Goal: Information Seeking & Learning: Understand process/instructions

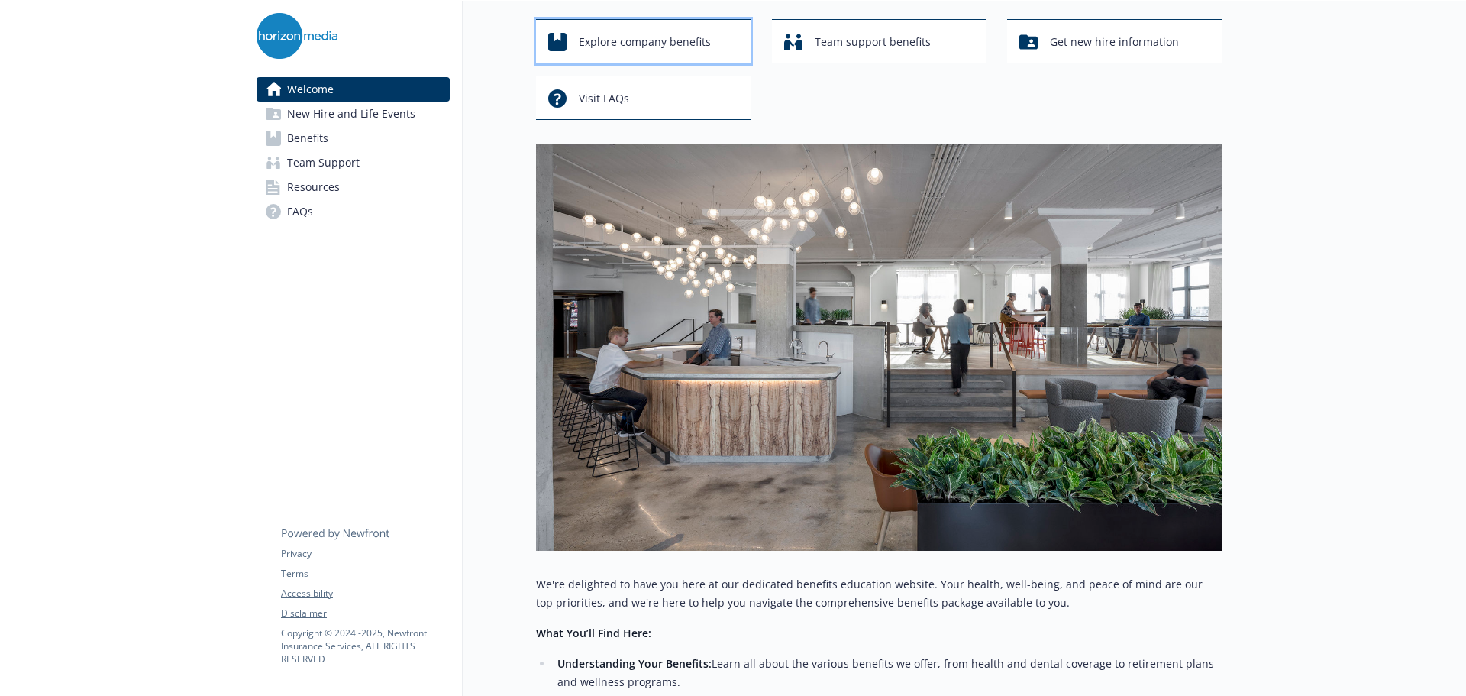
click at [690, 48] on span "Explore company benefits" at bounding box center [645, 41] width 132 height 29
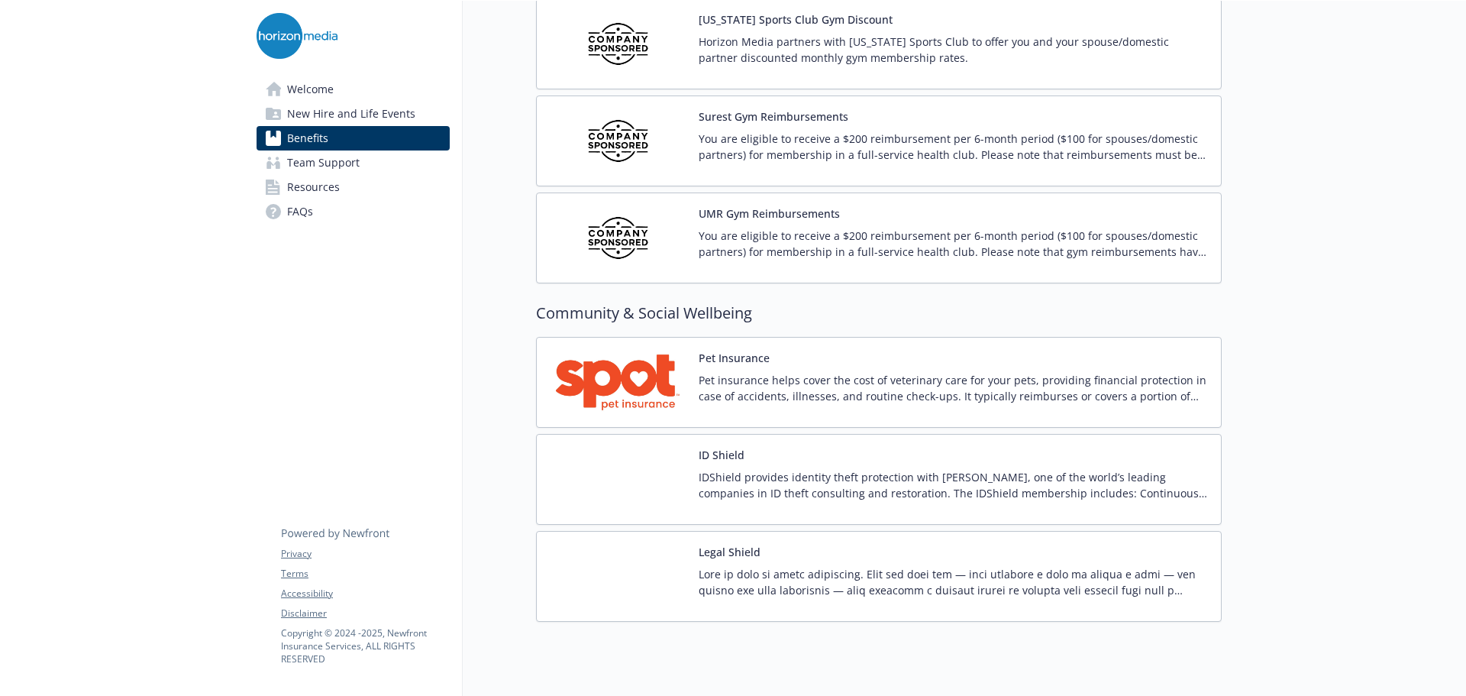
scroll to position [3746, 0]
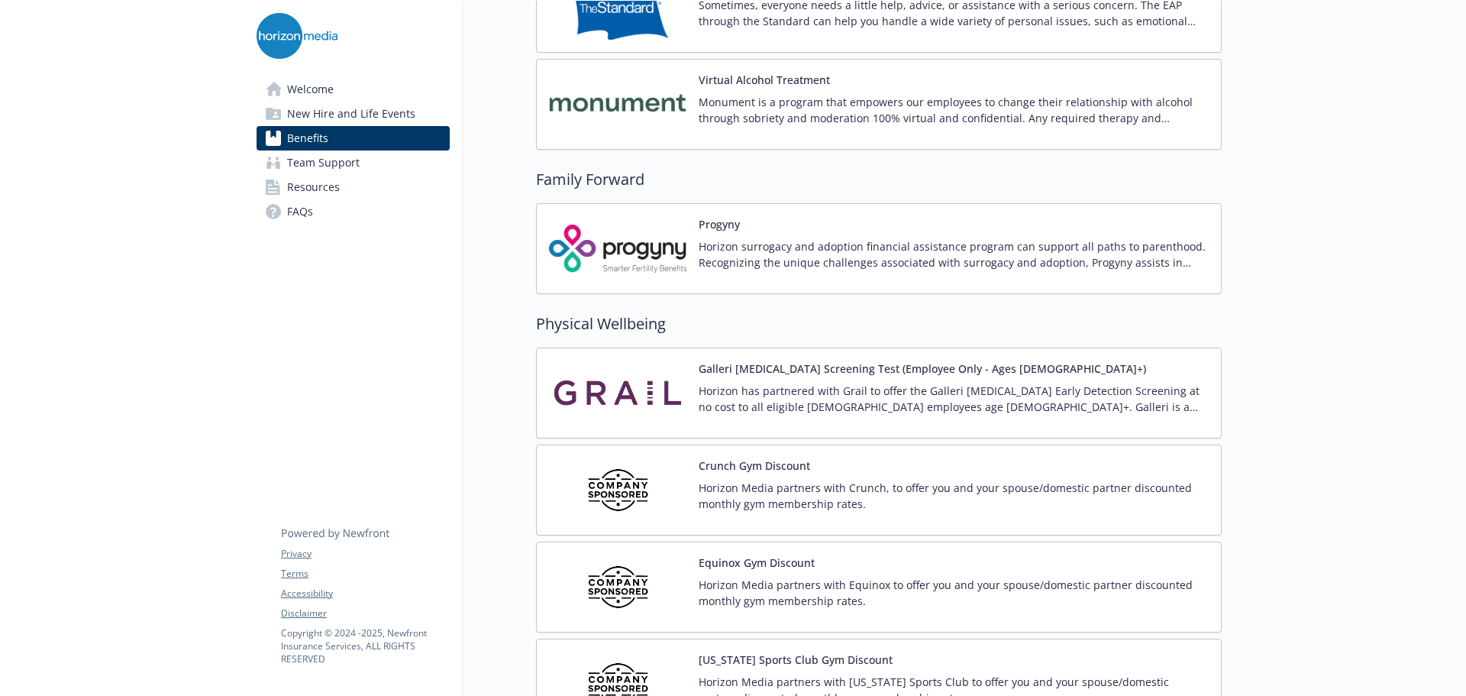
click at [400, 167] on link "Team Support" at bounding box center [353, 162] width 193 height 24
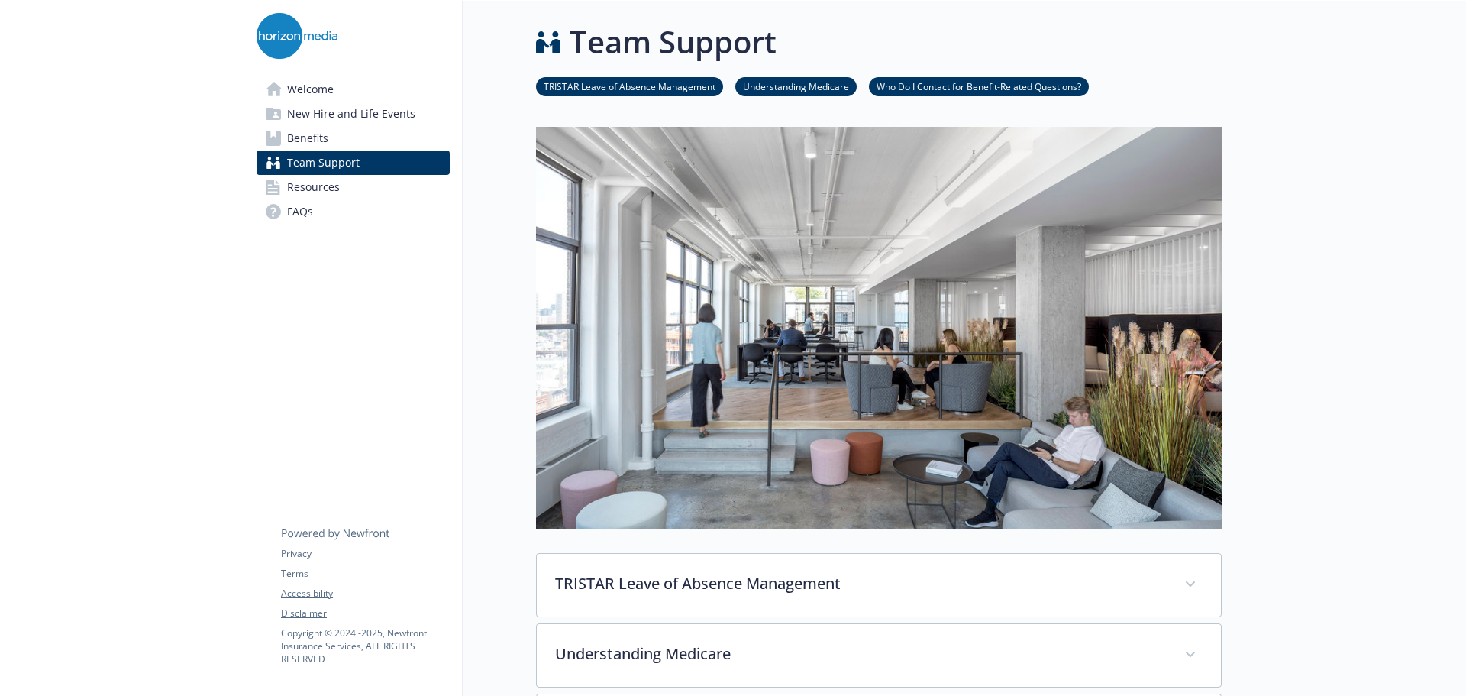
click at [327, 86] on span "Welcome" at bounding box center [310, 89] width 47 height 24
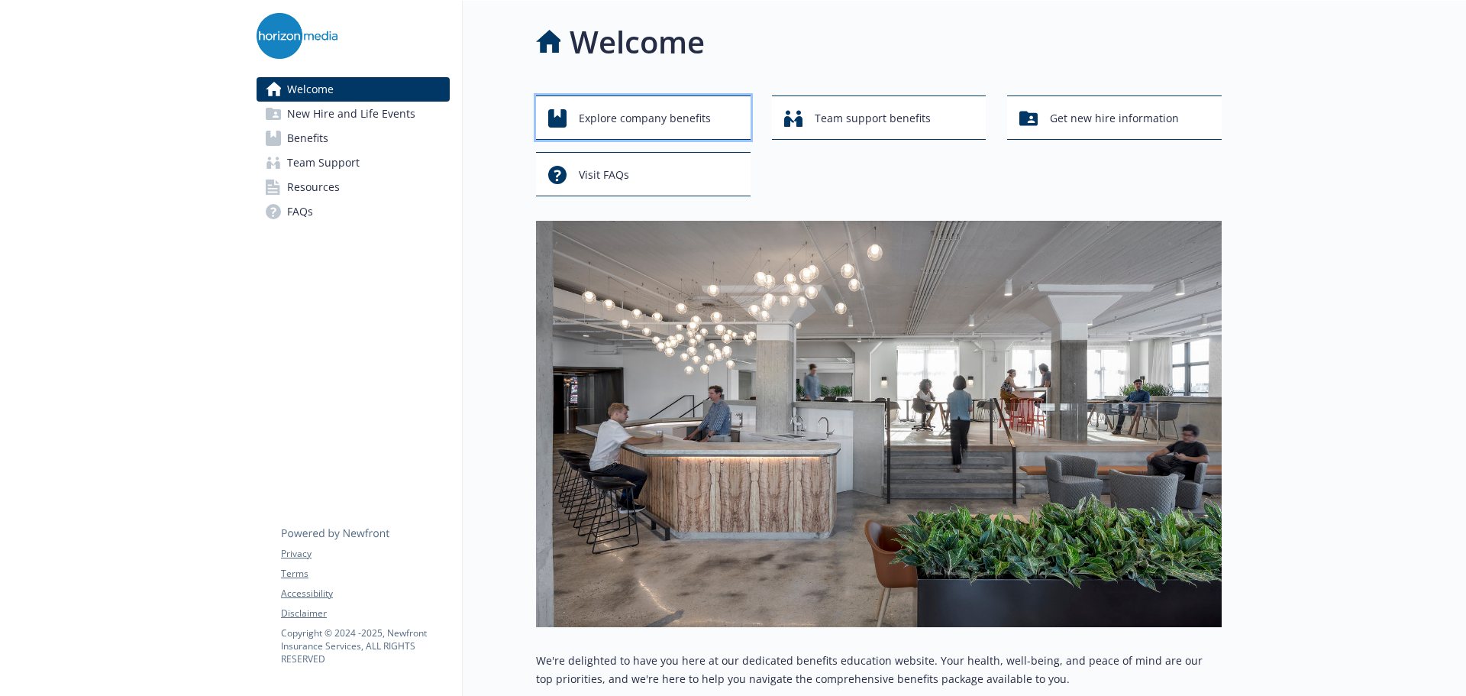
click at [670, 115] on span "Explore company benefits" at bounding box center [645, 118] width 132 height 29
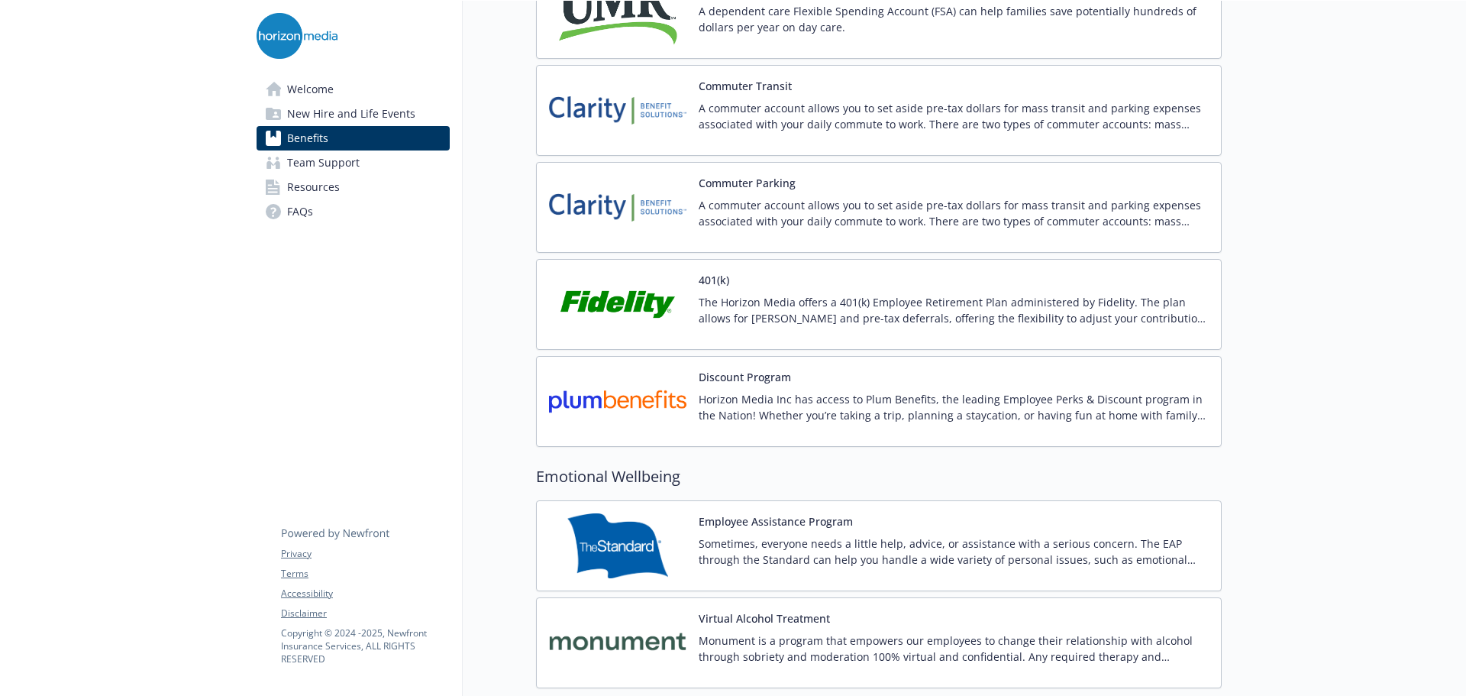
scroll to position [2826, 0]
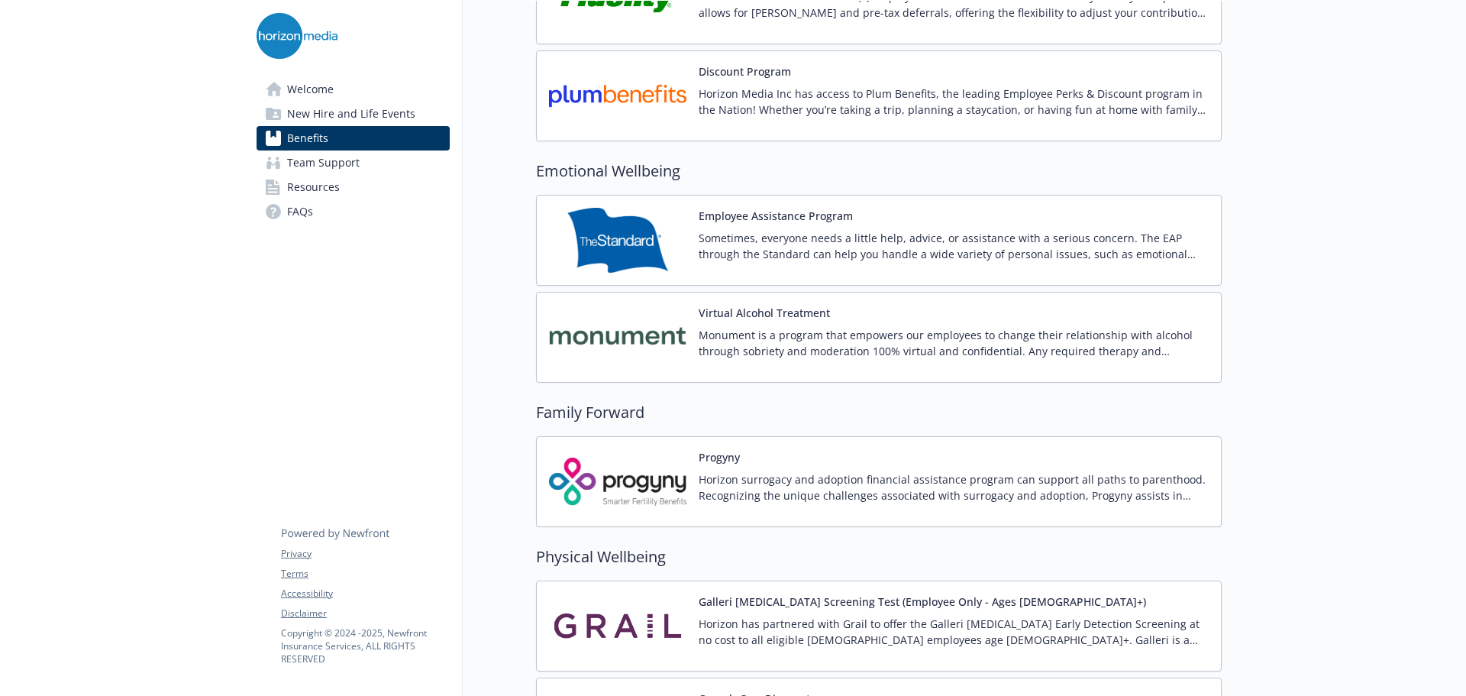
click at [772, 234] on p "Sometimes, everyone needs a little help, advice, or assistance with a serious c…" at bounding box center [954, 246] width 510 height 32
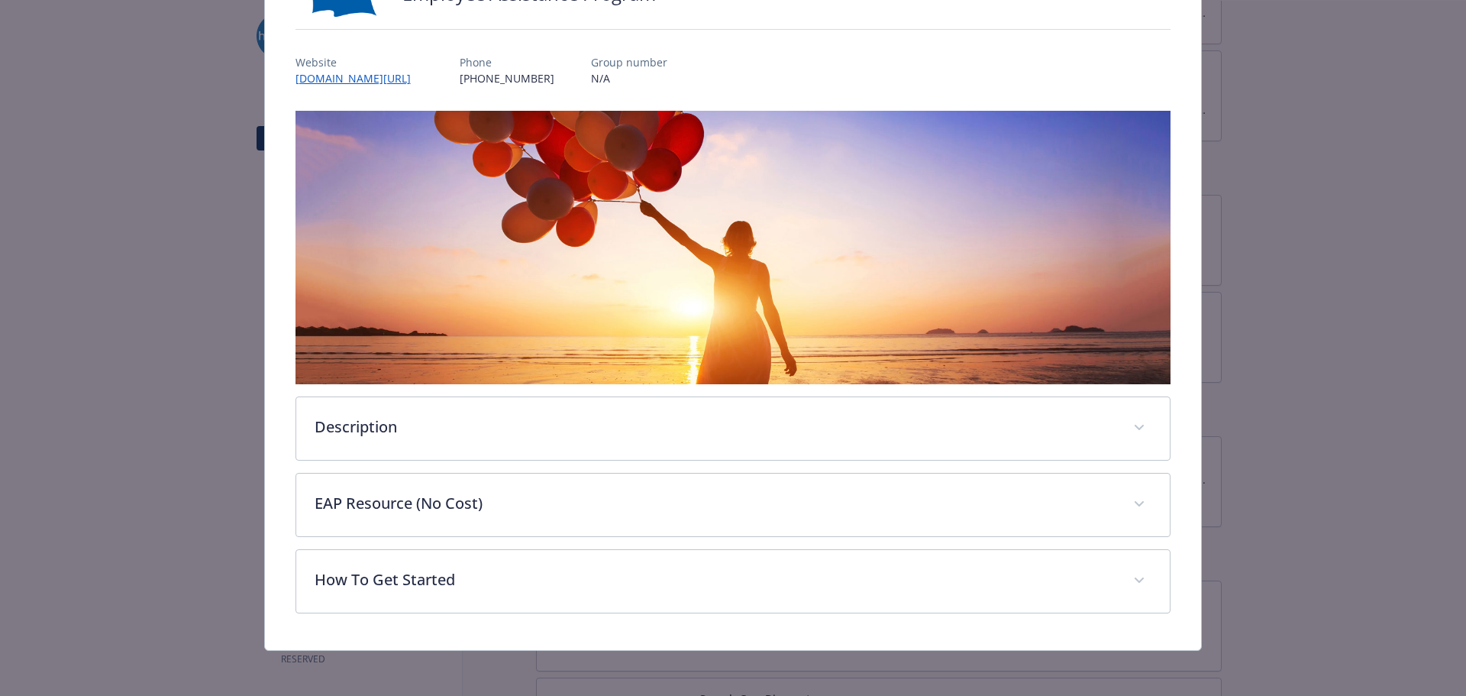
scroll to position [148, 0]
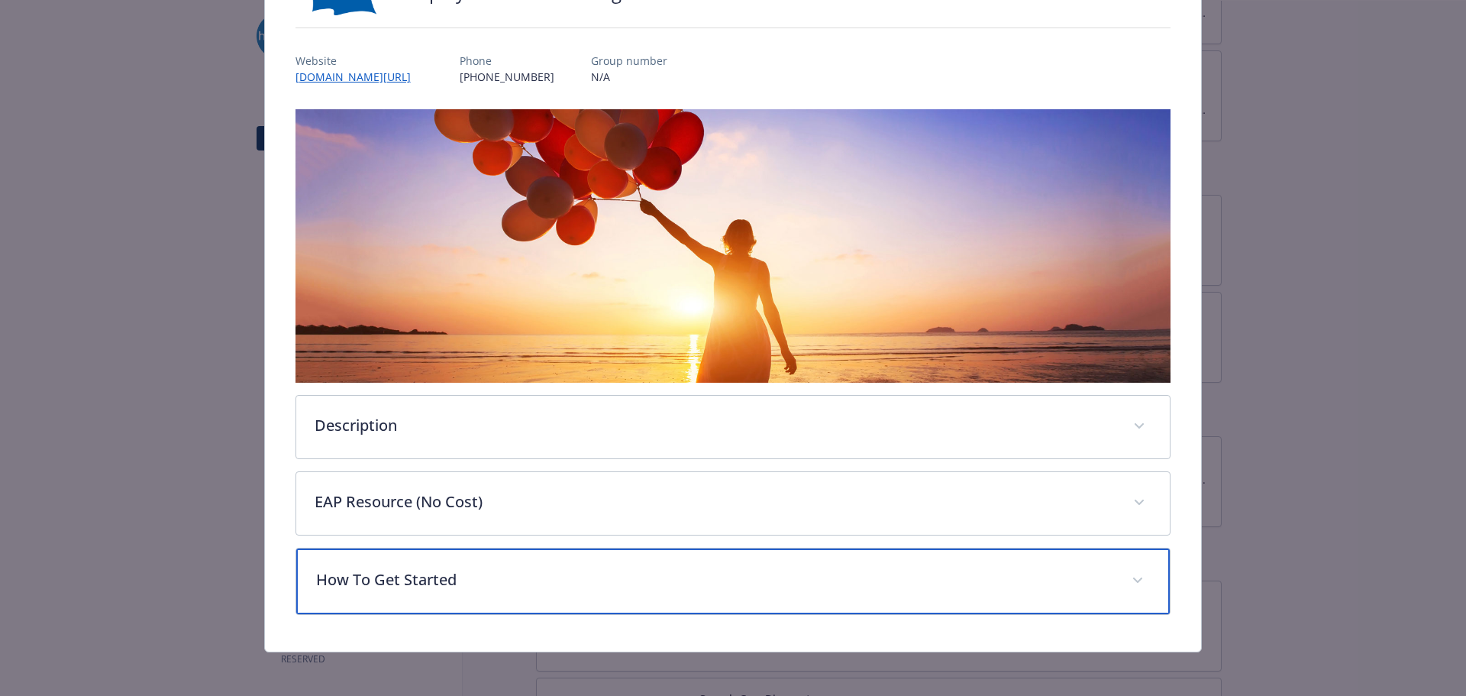
click at [506, 559] on div "How To Get Started" at bounding box center [733, 581] width 875 height 66
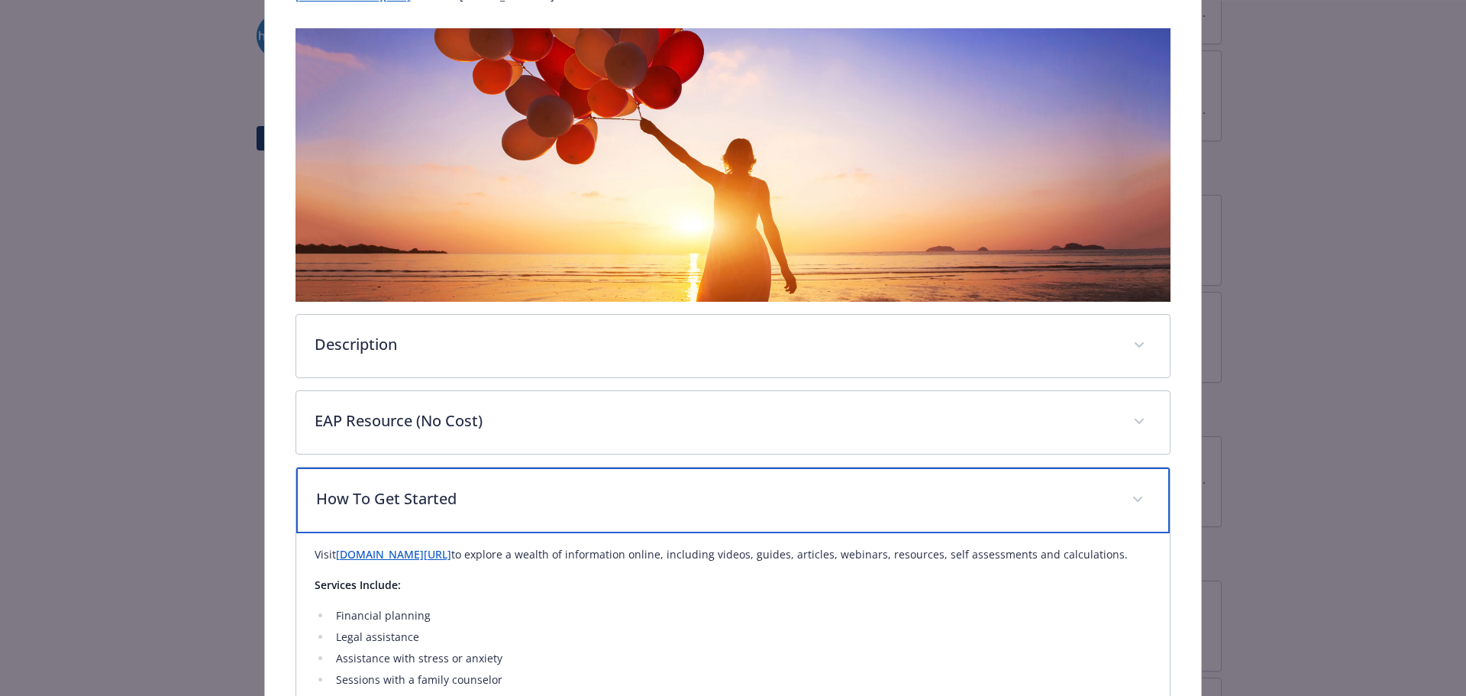
scroll to position [306, 0]
